Goal: Check status: Check status

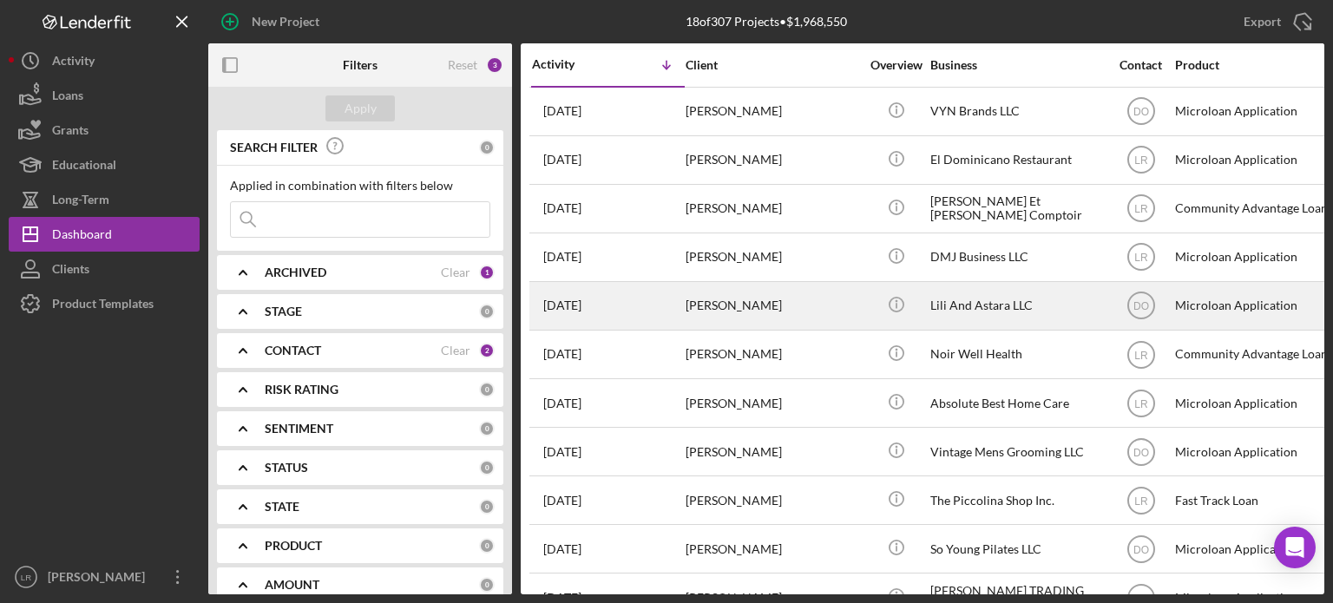
click at [781, 291] on div "[PERSON_NAME]" at bounding box center [773, 306] width 174 height 46
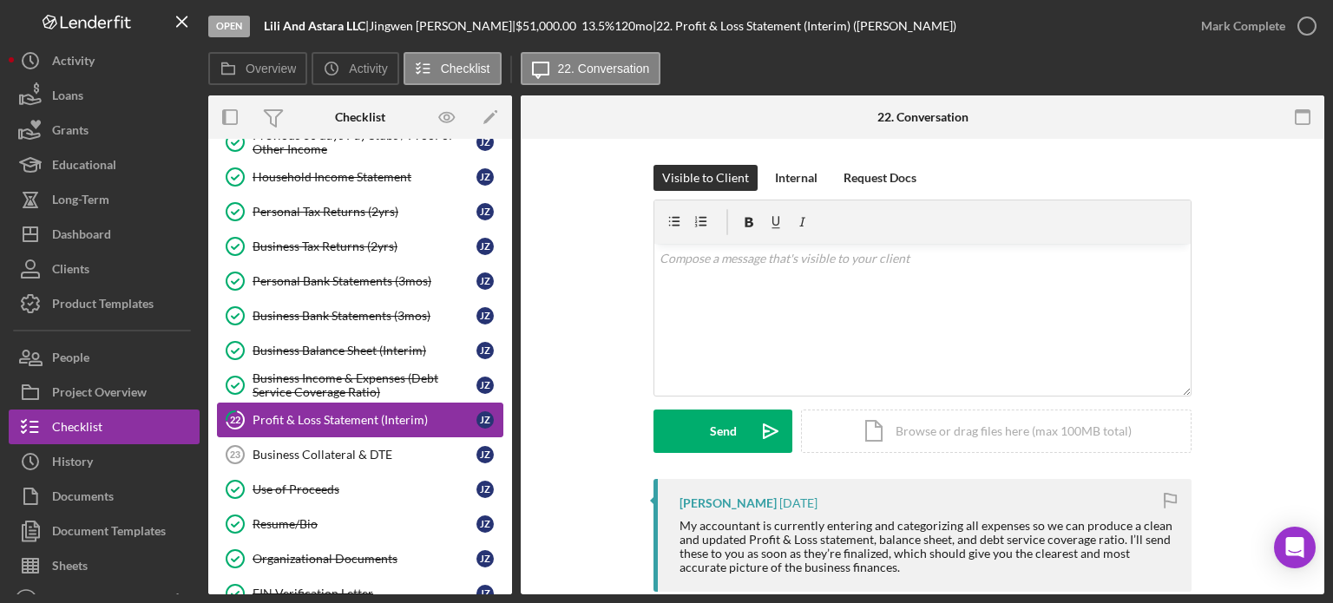
scroll to position [220, 0]
